Goal: Task Accomplishment & Management: Complete application form

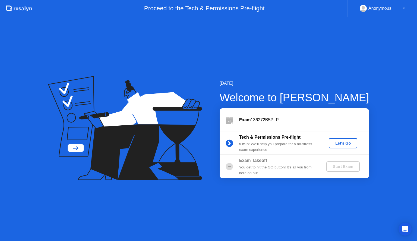
click at [345, 143] on div "Let's Go" at bounding box center [343, 143] width 24 height 4
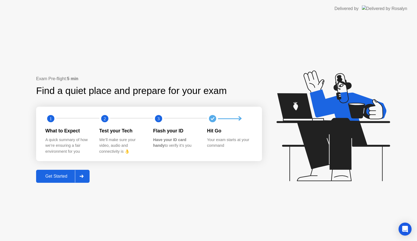
click at [61, 175] on div "Get Started" at bounding box center [56, 176] width 37 height 5
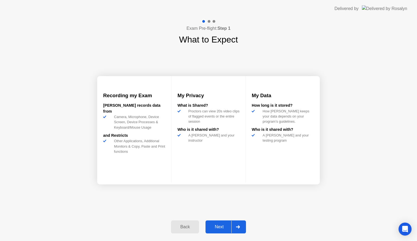
click at [214, 227] on div "Next" at bounding box center [219, 227] width 24 height 5
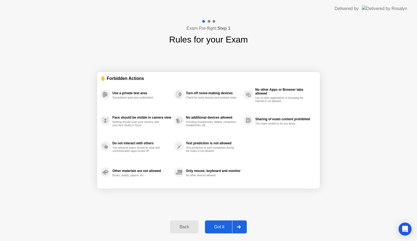
click at [214, 227] on div "Got it" at bounding box center [218, 227] width 25 height 5
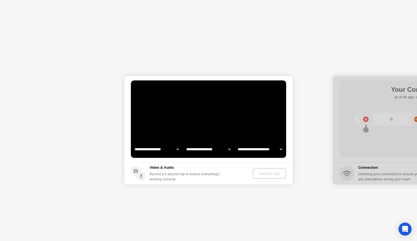
select select "**********"
select select "*******"
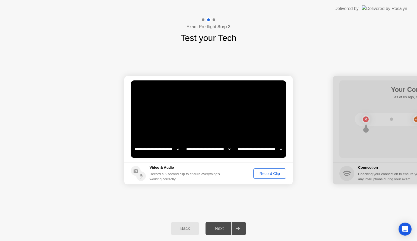
click at [268, 174] on div "Record Clip" at bounding box center [269, 174] width 29 height 4
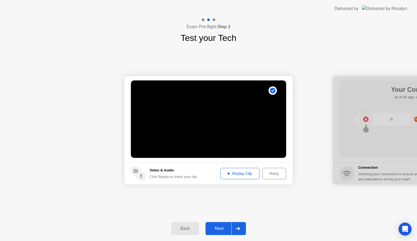
click at [218, 231] on div "Next" at bounding box center [219, 228] width 24 height 5
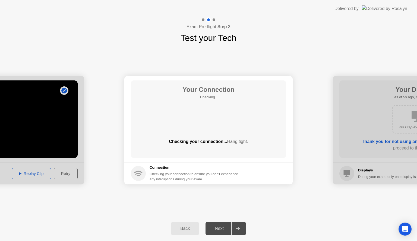
click at [137, 171] on icon at bounding box center [138, 172] width 8 height 2
click at [136, 174] on icon at bounding box center [138, 174] width 6 height 2
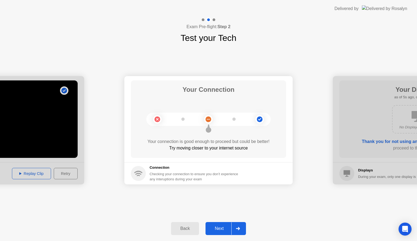
click at [140, 177] on circle at bounding box center [138, 173] width 15 height 15
click at [217, 229] on div "Next" at bounding box center [219, 228] width 24 height 5
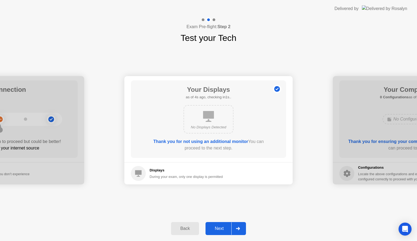
click at [217, 229] on div "Next" at bounding box center [219, 228] width 24 height 5
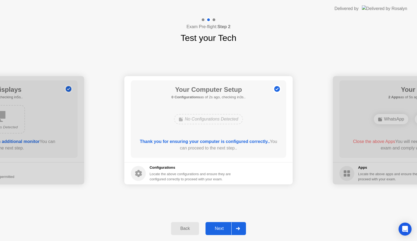
click at [217, 229] on div "Next" at bounding box center [219, 228] width 24 height 5
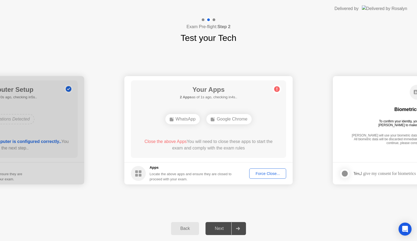
click at [177, 0] on header "Delivered by" at bounding box center [208, 8] width 417 height 17
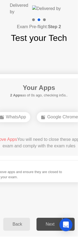
drag, startPoint x: 77, startPoint y: 56, endPoint x: 200, endPoint y: 51, distance: 122.4
click at [78, 51] on html "**********" at bounding box center [39, 118] width 78 height 237
drag, startPoint x: 70, startPoint y: 48, endPoint x: 128, endPoint y: 29, distance: 61.0
click at [78, 29] on html "**********" at bounding box center [39, 118] width 78 height 237
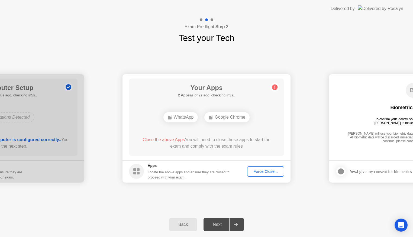
click at [265, 172] on div "Force Close..." at bounding box center [265, 172] width 33 height 4
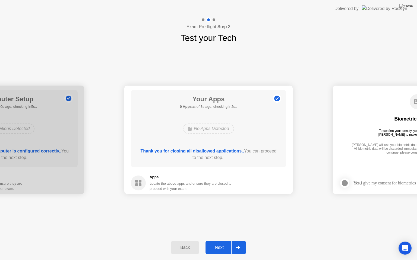
click at [220, 241] on div "Next" at bounding box center [219, 247] width 24 height 5
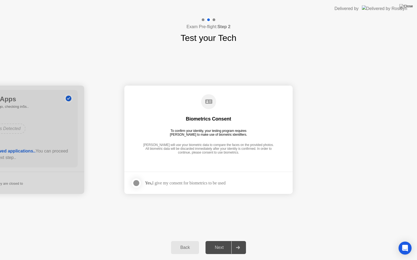
click at [220, 241] on div "Next" at bounding box center [219, 247] width 24 height 5
click at [136, 183] on div at bounding box center [136, 183] width 7 height 7
click at [224, 241] on div "Next" at bounding box center [219, 247] width 24 height 5
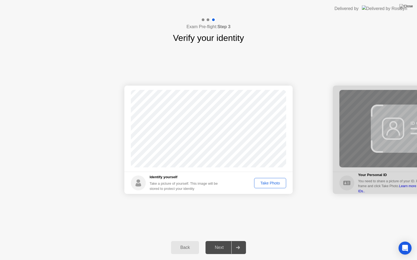
click at [266, 183] on div "Take Photo" at bounding box center [270, 183] width 28 height 4
click at [216, 241] on div "Next" at bounding box center [219, 247] width 24 height 5
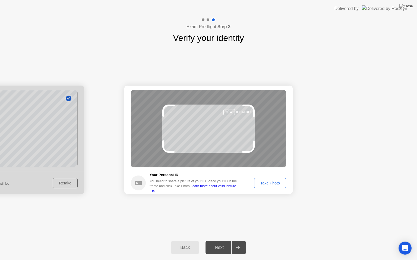
click at [267, 184] on div "Take Photo" at bounding box center [270, 183] width 28 height 4
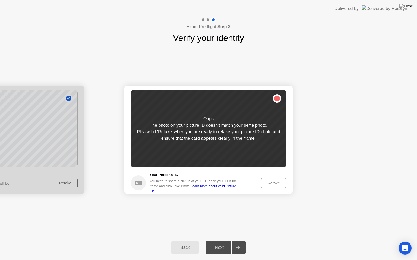
drag, startPoint x: 267, startPoint y: 184, endPoint x: 242, endPoint y: 231, distance: 52.8
click at [242, 231] on div "Success Photo is correctly taken Identify yourself Take a picture of yourself. …" at bounding box center [208, 139] width 417 height 191
click at [66, 182] on div at bounding box center [0, 140] width 168 height 108
click at [30, 145] on div at bounding box center [0, 140] width 168 height 108
click at [269, 183] on div "Retake" at bounding box center [273, 183] width 21 height 4
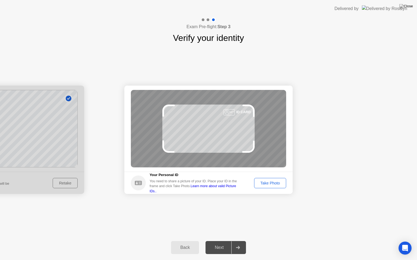
click at [182, 241] on div "Back" at bounding box center [184, 247] width 25 height 5
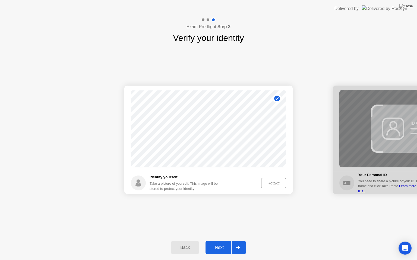
click at [272, 183] on div "Retake" at bounding box center [273, 183] width 21 height 4
click at [272, 183] on div "Take Photo" at bounding box center [270, 183] width 28 height 4
click at [219, 241] on div "Next" at bounding box center [219, 247] width 24 height 5
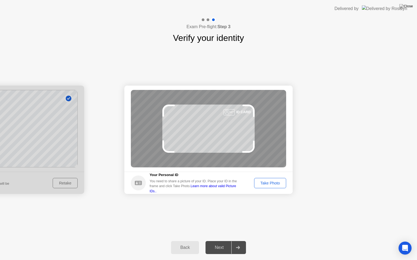
click at [272, 184] on div "Take Photo" at bounding box center [270, 183] width 28 height 4
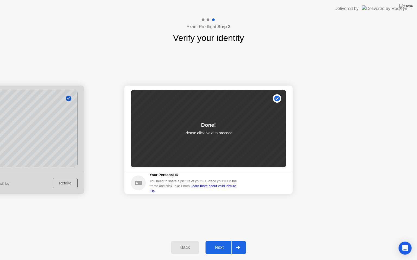
click at [223, 241] on div "Next" at bounding box center [219, 247] width 24 height 5
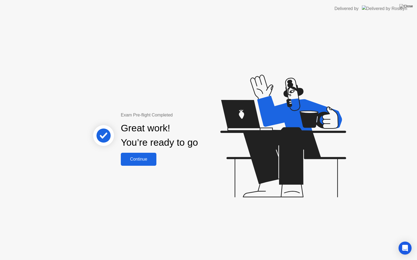
click at [139, 159] on div "Continue" at bounding box center [138, 159] width 32 height 5
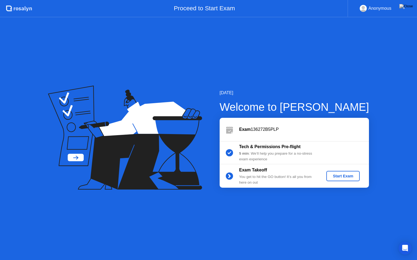
click at [335, 178] on div "Start Exam" at bounding box center [342, 176] width 29 height 4
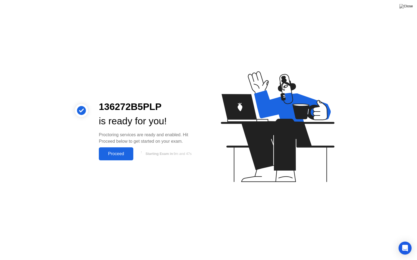
click at [120, 154] on div "Proceed" at bounding box center [115, 154] width 31 height 5
